Goal: Check status

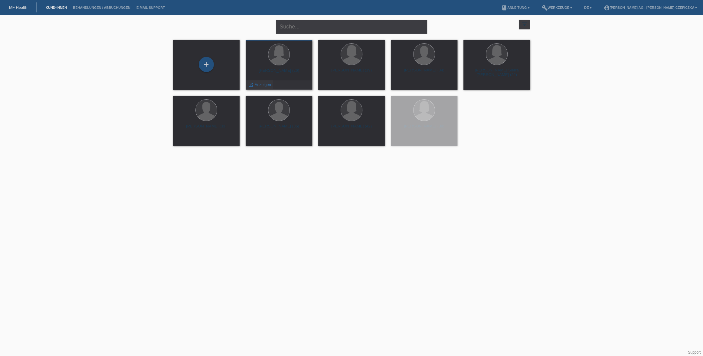
click at [260, 85] on span "Anzeigen" at bounding box center [263, 84] width 16 height 5
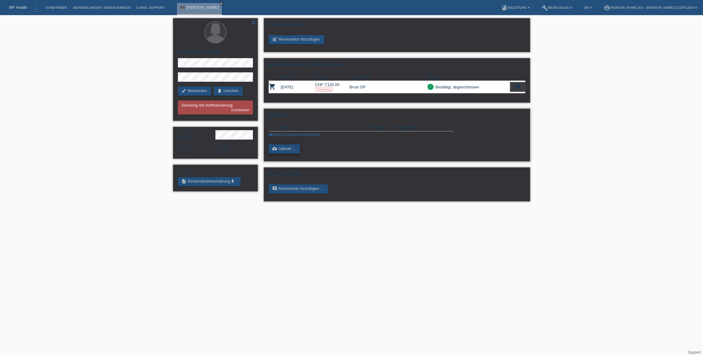
click at [281, 149] on link "cloud_upload Upload ..." at bounding box center [284, 148] width 31 height 9
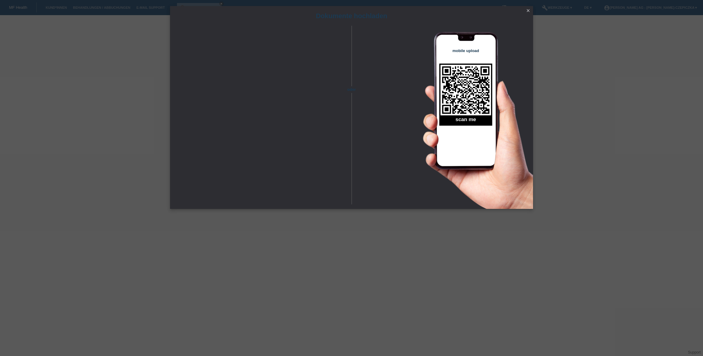
click at [530, 11] on icon "close" at bounding box center [528, 10] width 5 height 5
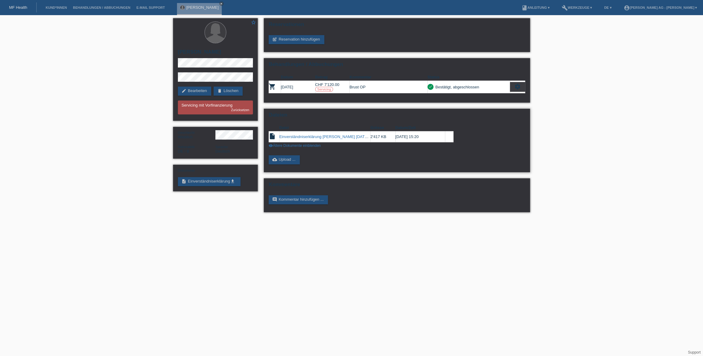
click at [316, 148] on div "Datei Grösse Datum/Zeit insert_drive_file Einverständniserklärung [PERSON_NAM…" at bounding box center [365, 136] width 192 height 30
click at [304, 146] on link "visibility Ältere Dokumente einblenden" at bounding box center [295, 145] width 52 height 4
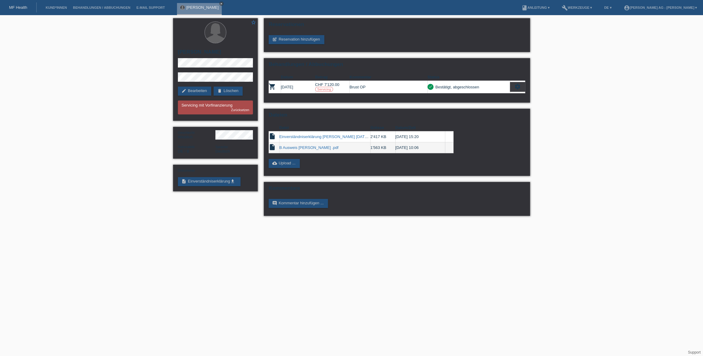
click at [220, 2] on icon "close" at bounding box center [221, 3] width 3 height 3
click at [507, 146] on div "Datei Grösse Datum/Zeit insert_drive_file Einverständniserklärung Mariam Amma…" at bounding box center [397, 137] width 257 height 33
